Goal: Transaction & Acquisition: Download file/media

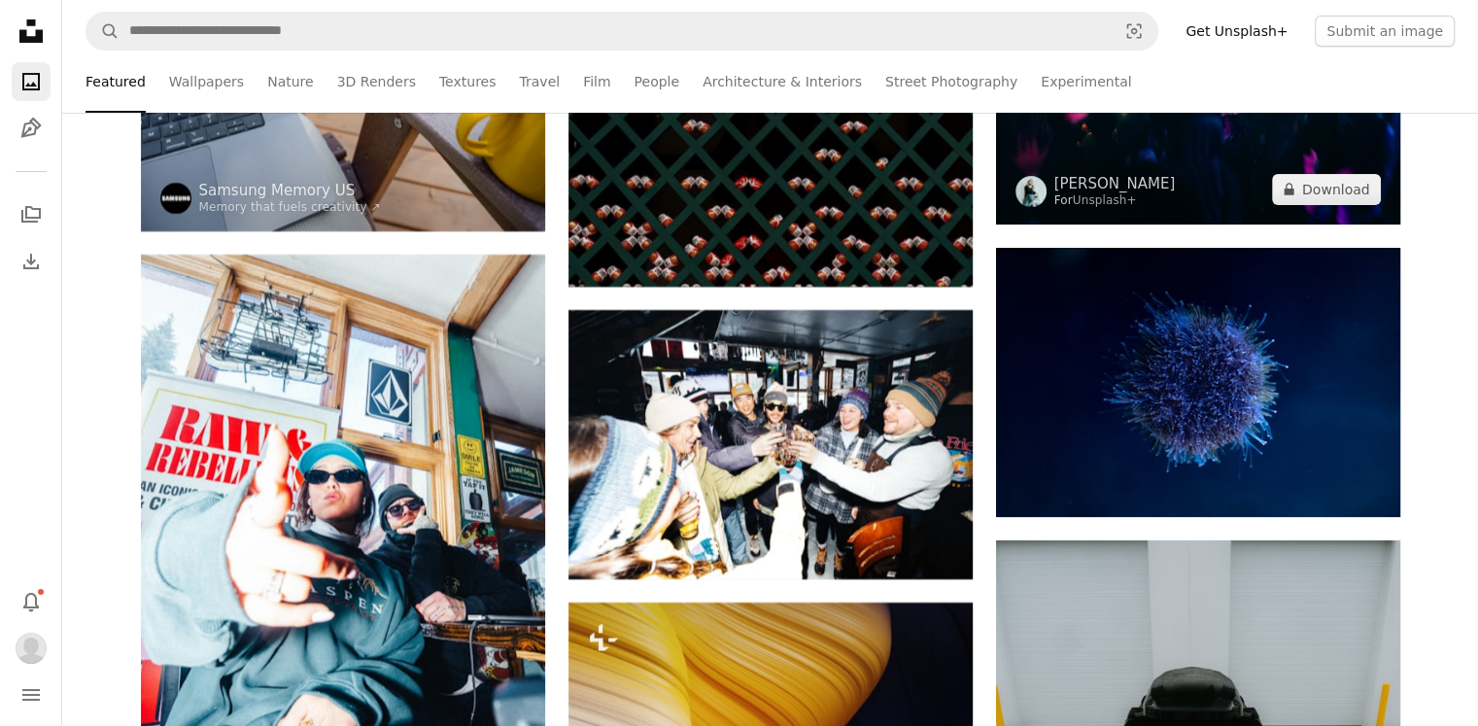
scroll to position [14965, 0]
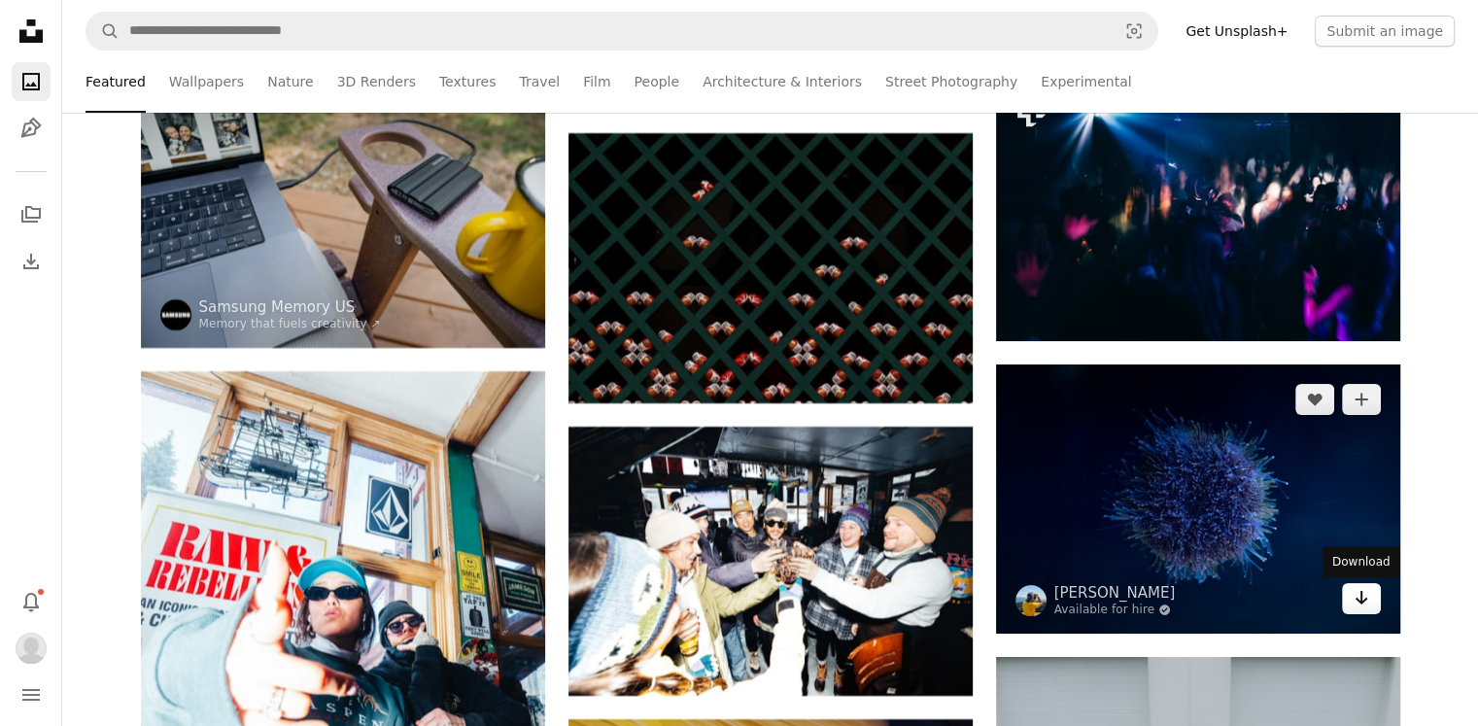
click at [1369, 601] on link "Arrow pointing down" at bounding box center [1361, 598] width 39 height 31
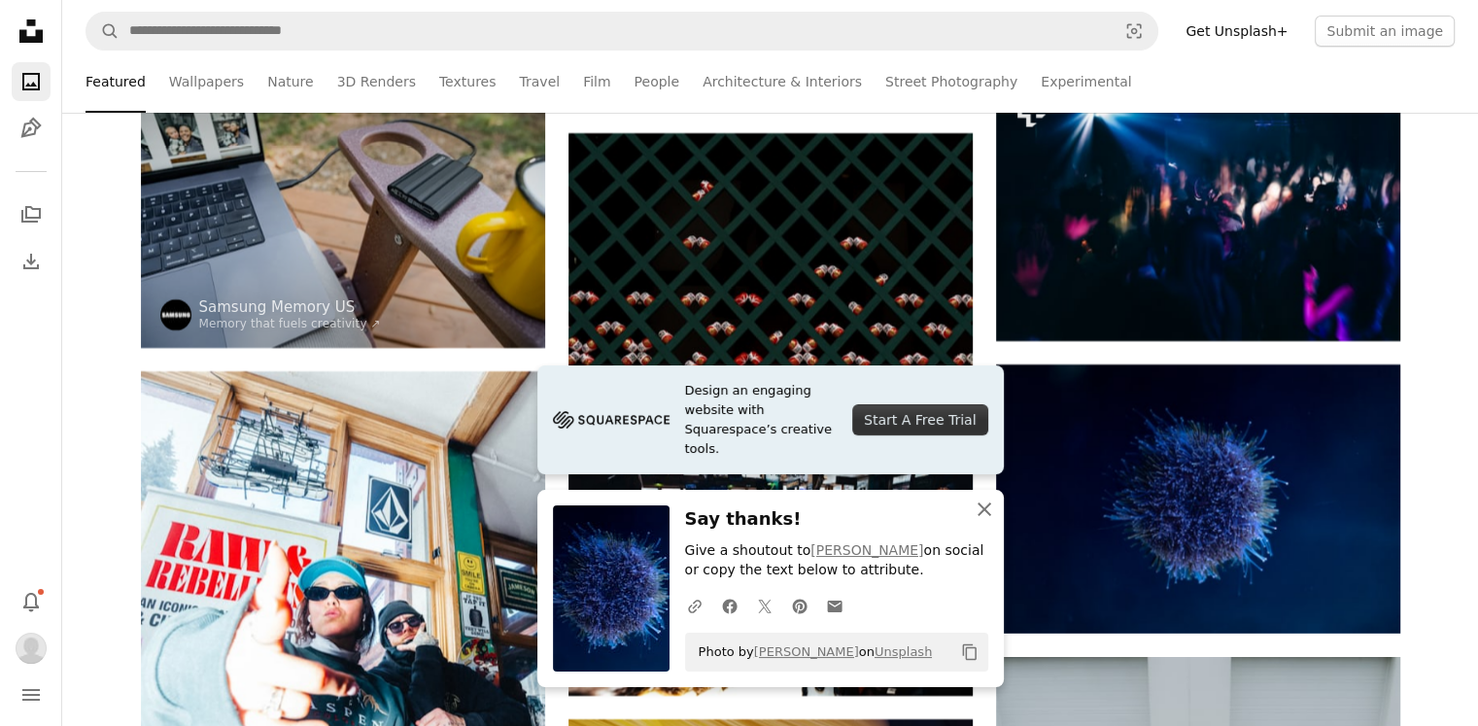
click at [988, 504] on icon "button" at bounding box center [985, 509] width 14 height 14
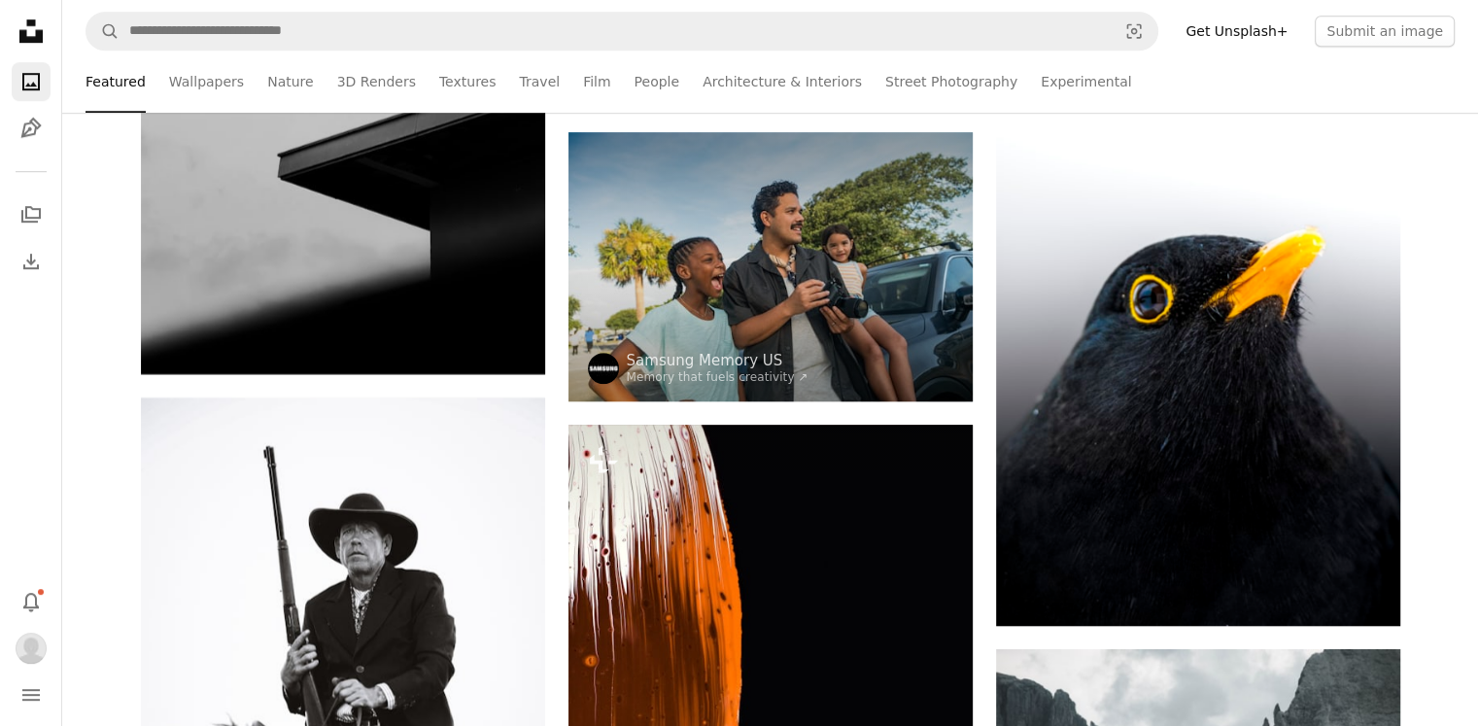
scroll to position [16520, 0]
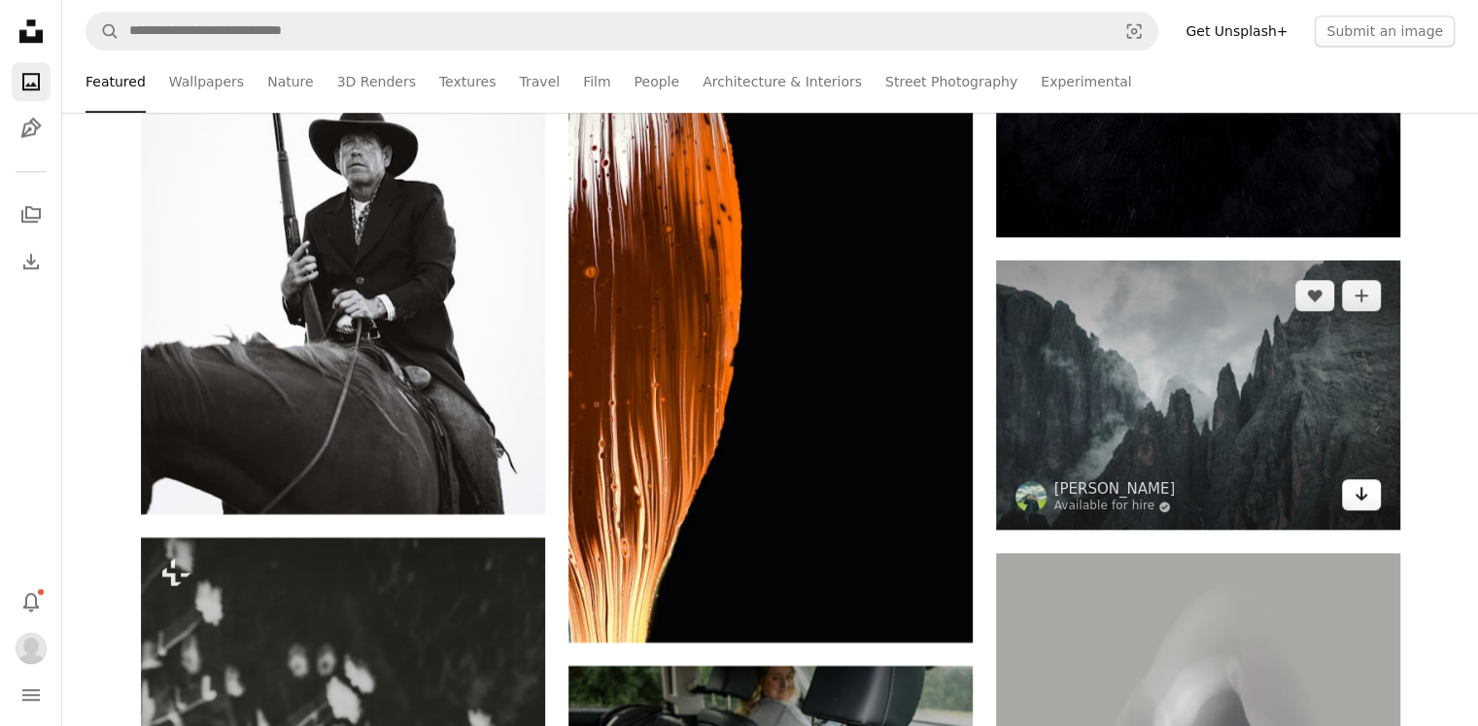
click at [1361, 500] on icon "Download" at bounding box center [1361, 494] width 13 height 14
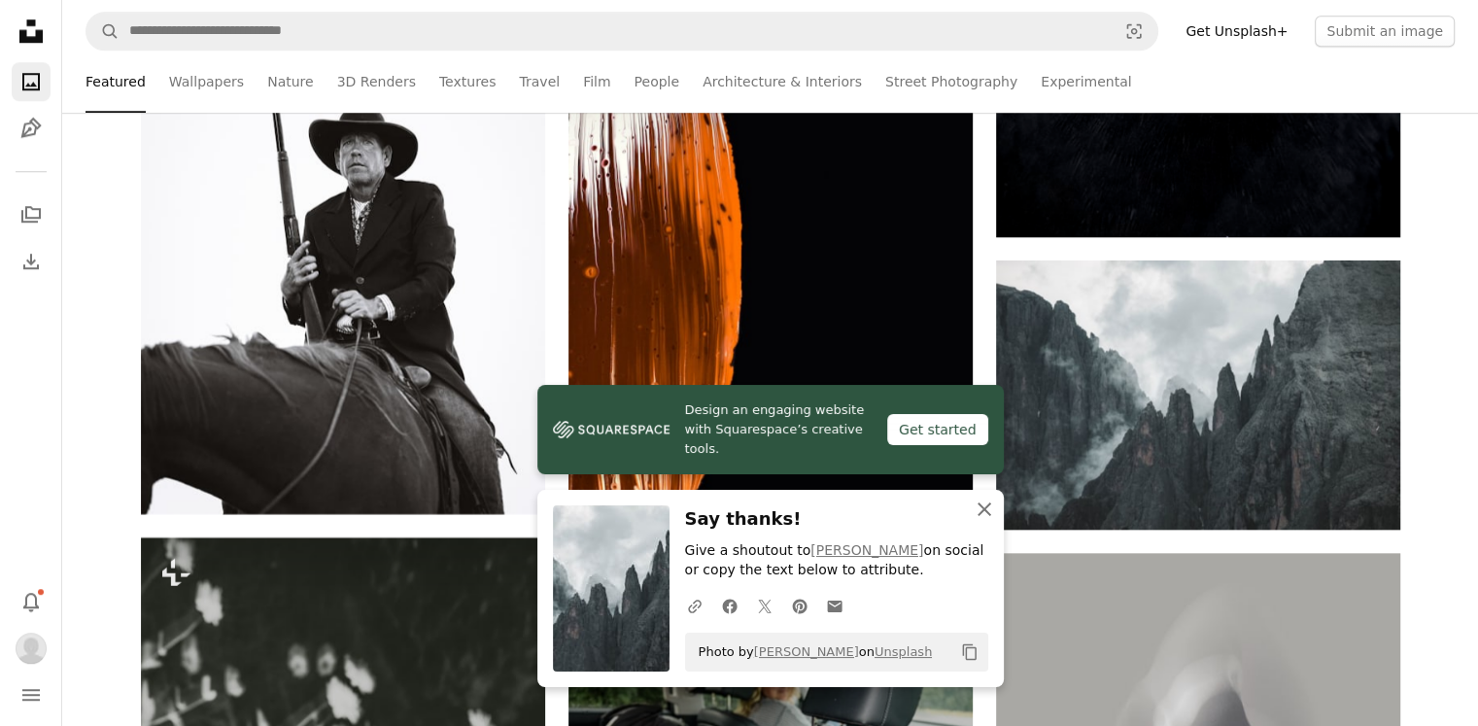
click at [987, 503] on icon "An X shape" at bounding box center [984, 509] width 23 height 23
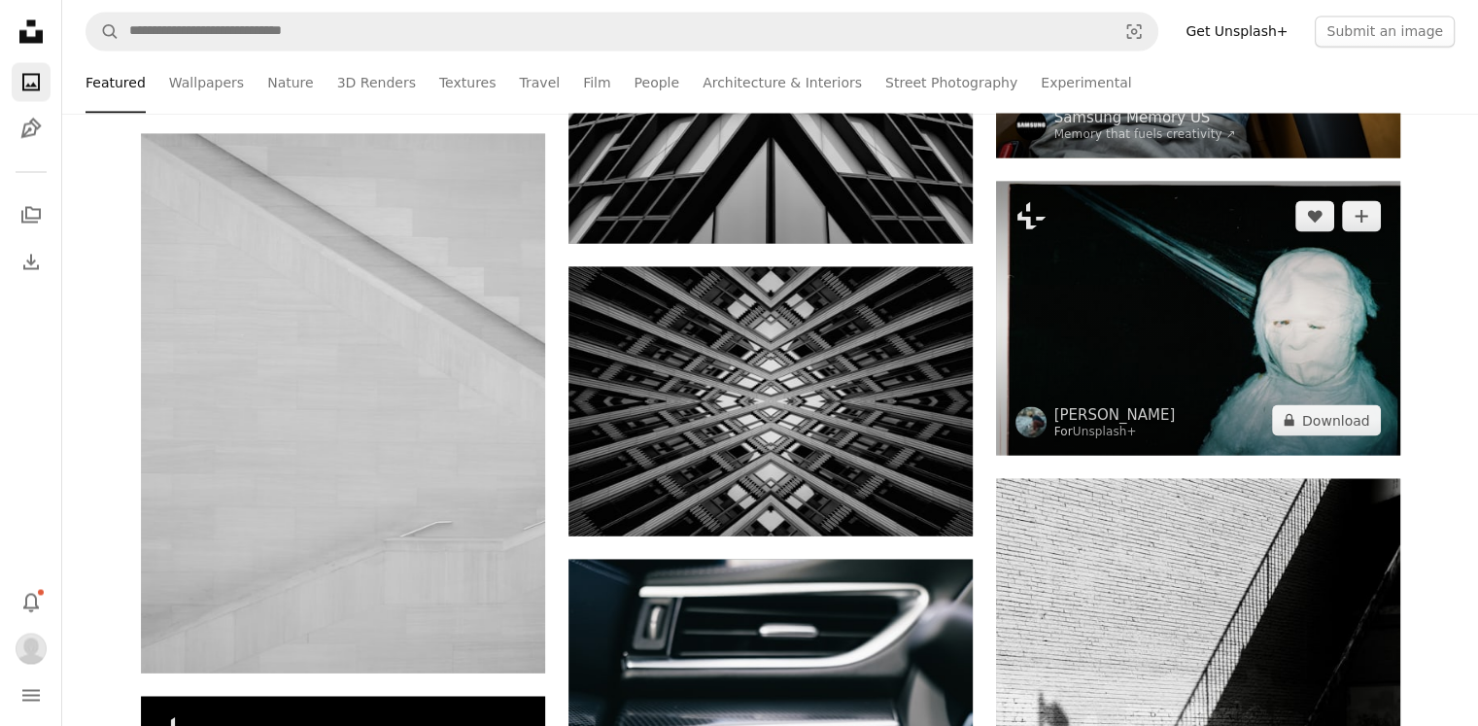
scroll to position [18463, 0]
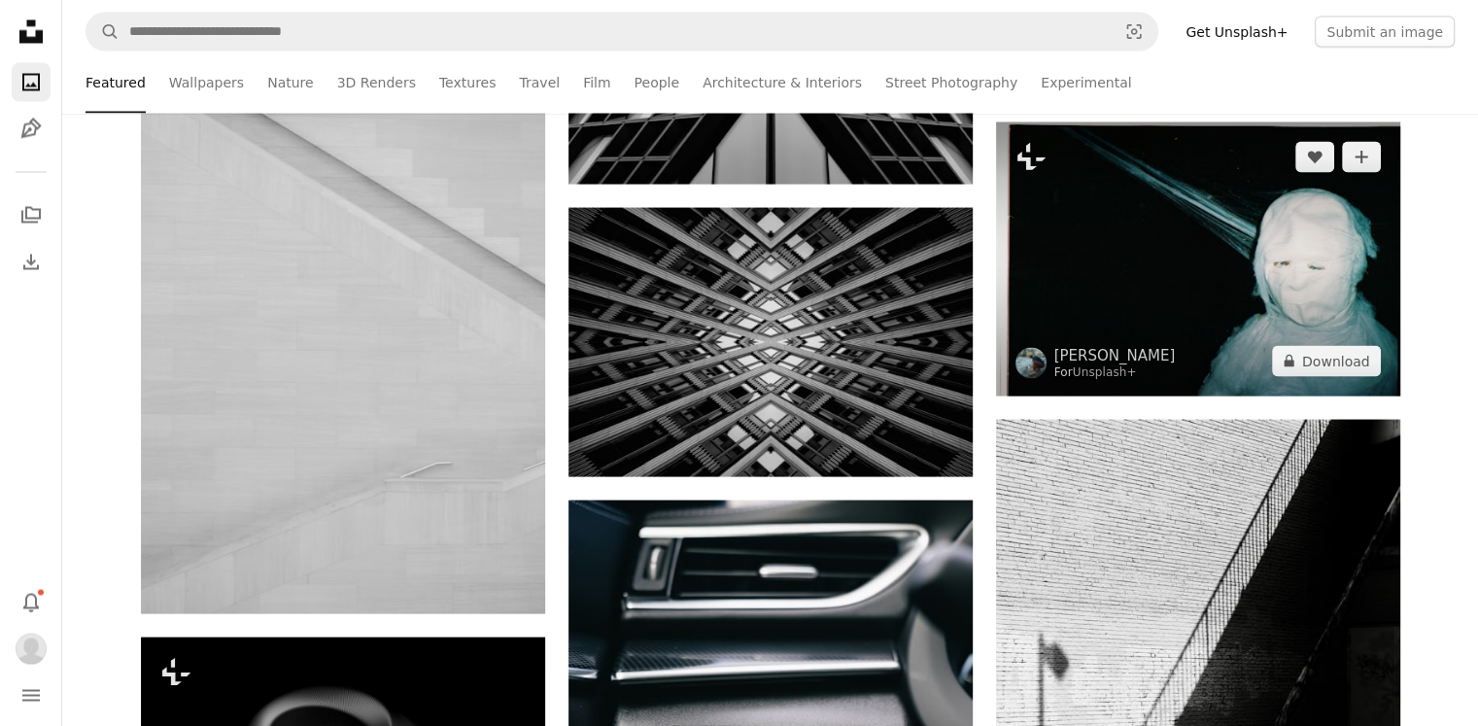
click at [1167, 292] on img at bounding box center [1198, 258] width 404 height 274
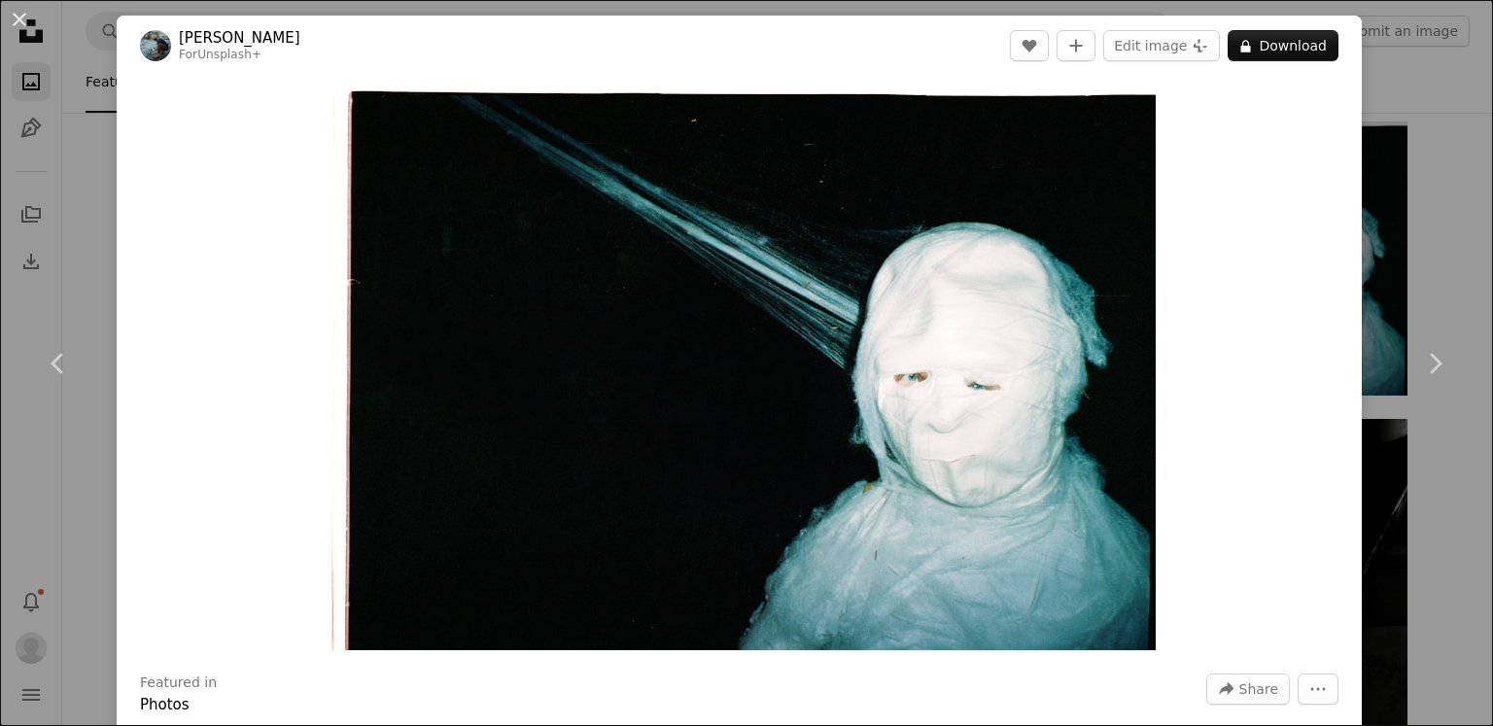
click at [1412, 234] on div "An X shape Chevron left Chevron right [PERSON_NAME] For Unsplash+ A heart A plu…" at bounding box center [746, 363] width 1493 height 726
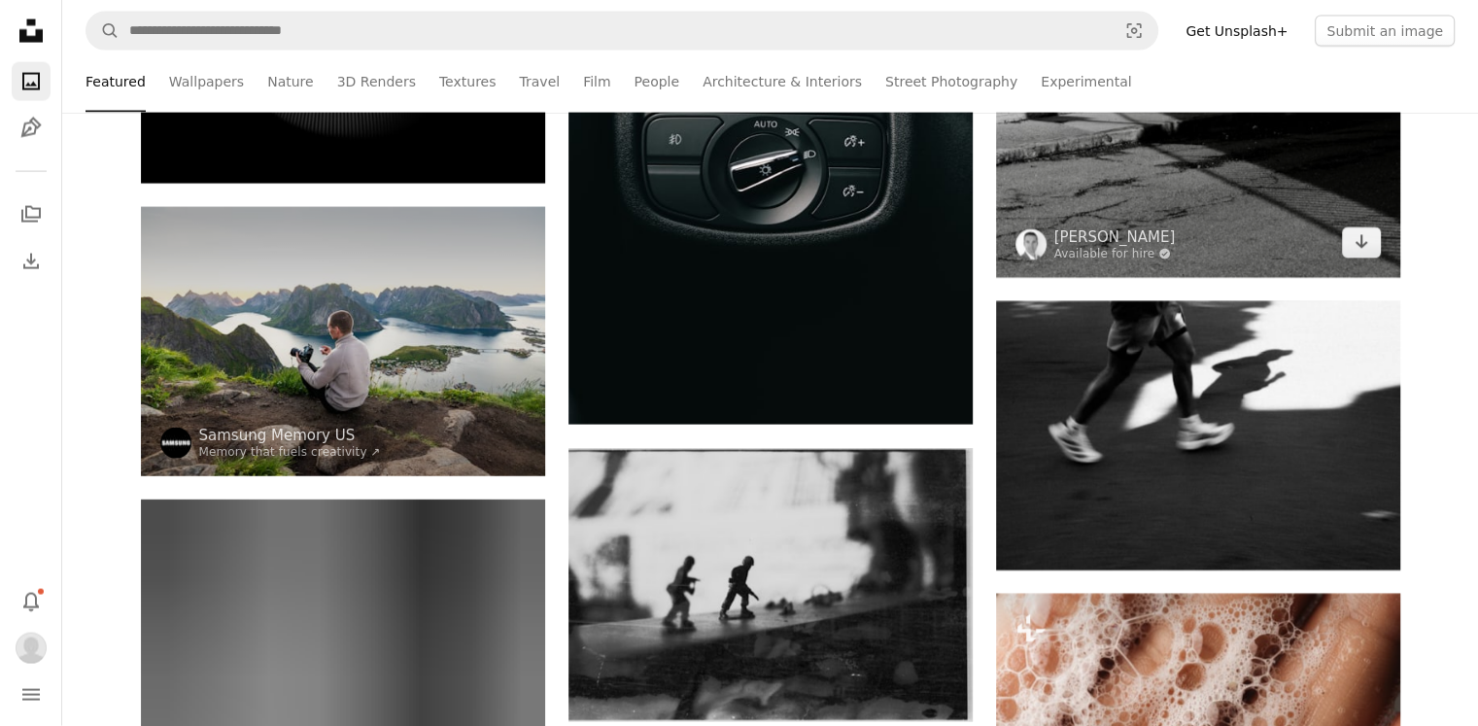
scroll to position [18852, 0]
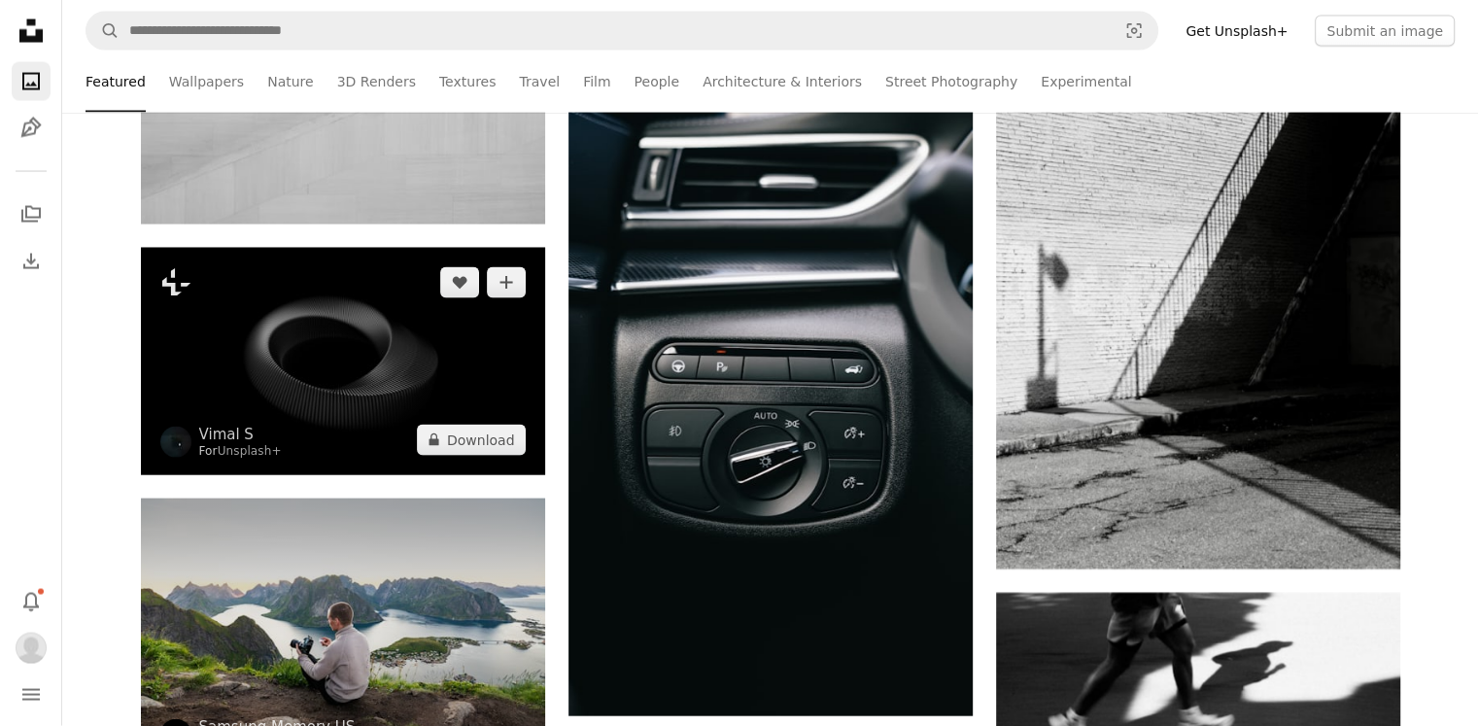
click at [303, 351] on img at bounding box center [343, 361] width 404 height 227
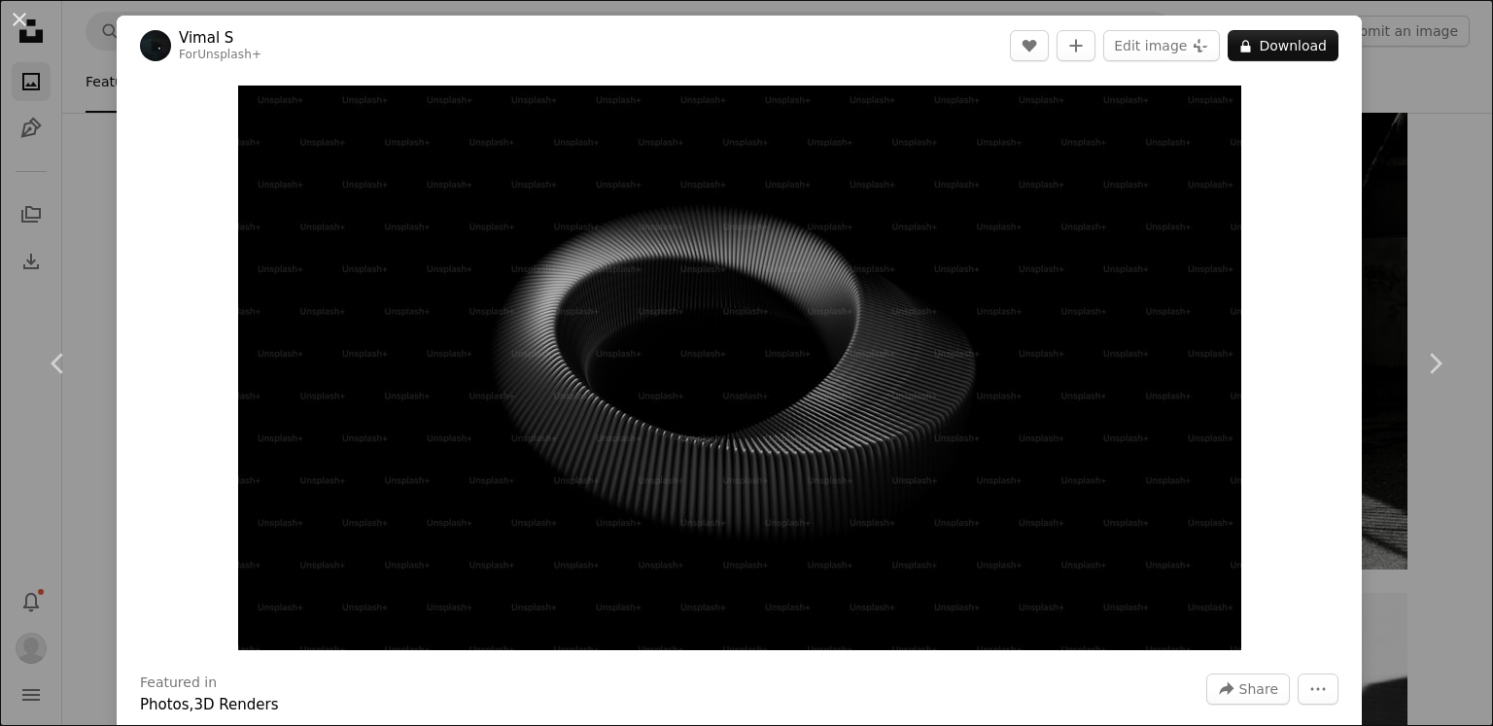
click at [1390, 226] on div "An X shape Chevron left Chevron right [PERSON_NAME] S For Unsplash+ A heart A p…" at bounding box center [746, 363] width 1493 height 726
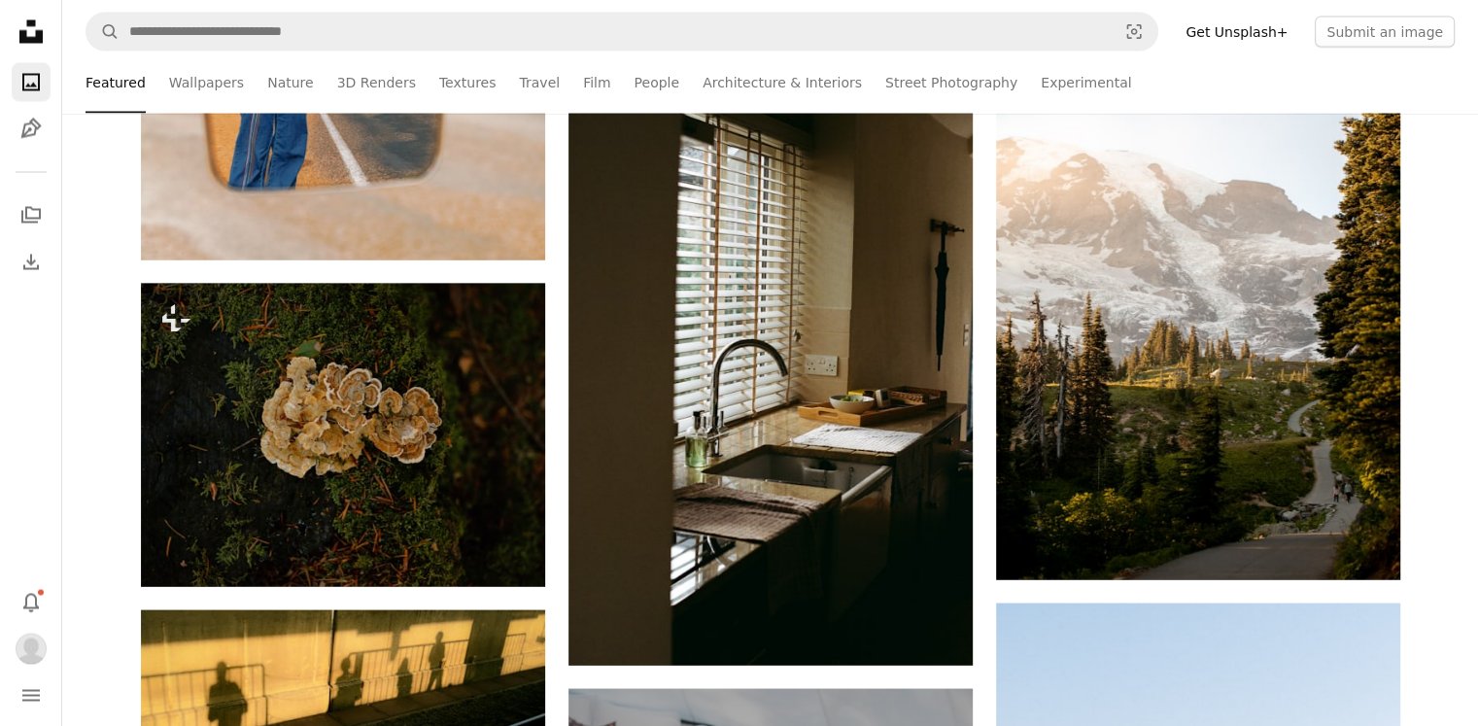
scroll to position [25848, 0]
